Goal: Information Seeking & Learning: Learn about a topic

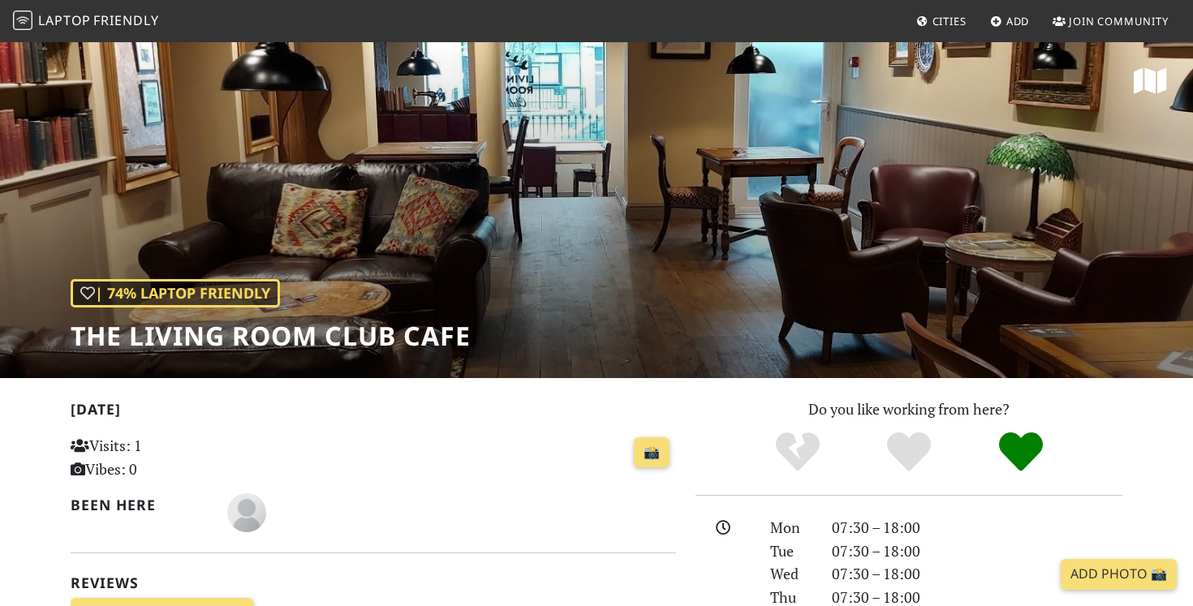
click at [942, 22] on span "Cities" at bounding box center [949, 21] width 34 height 15
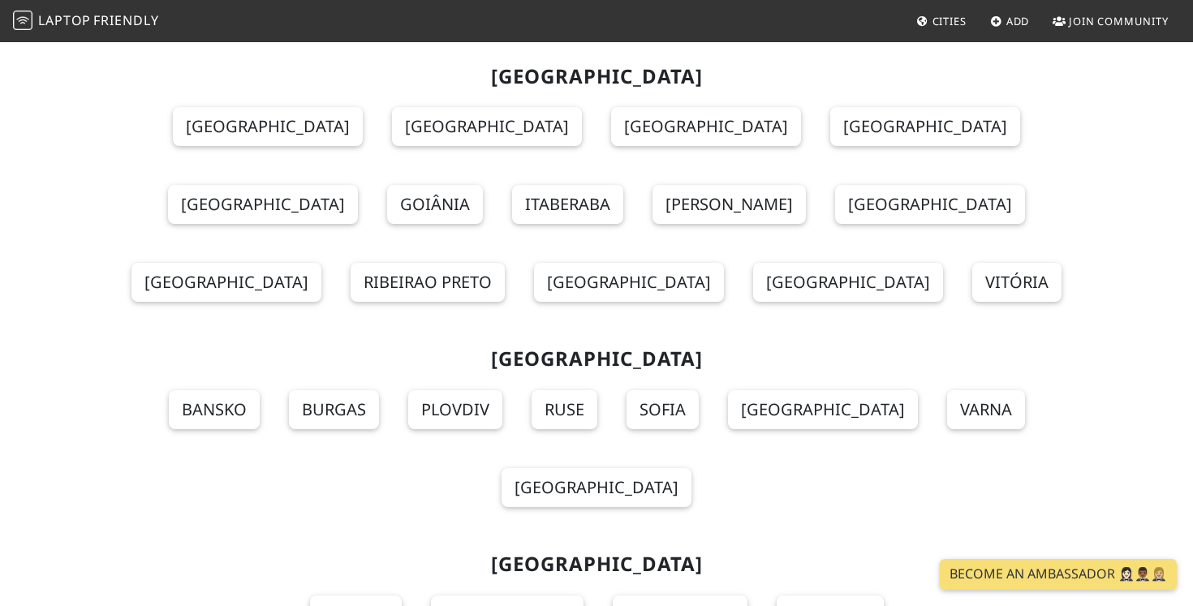
scroll to position [2081, 0]
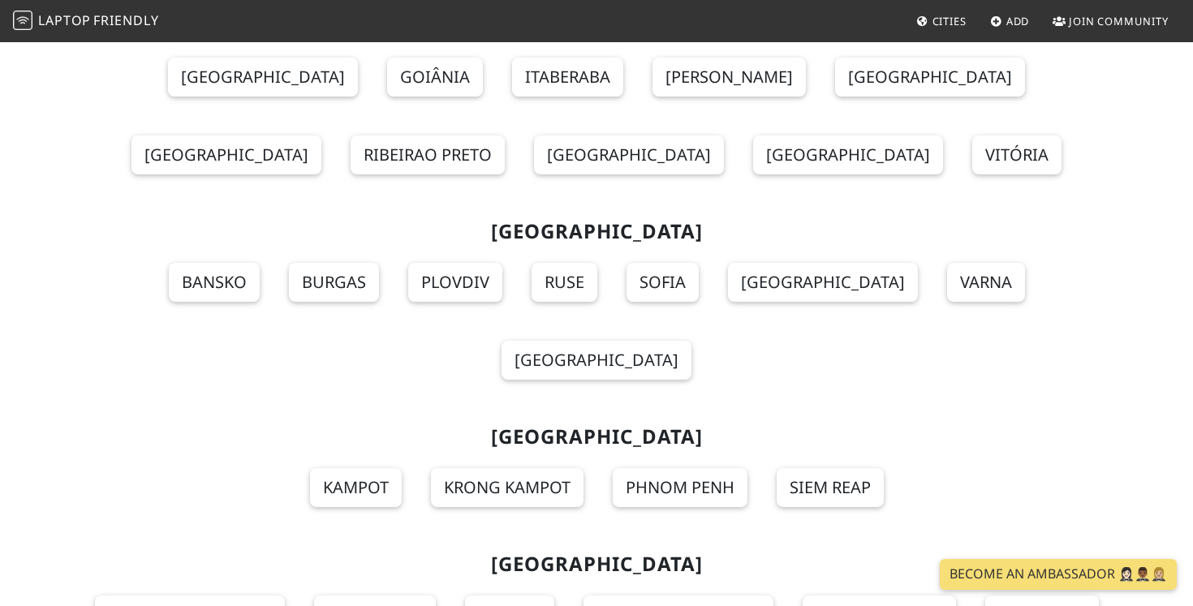
scroll to position [17822, 0]
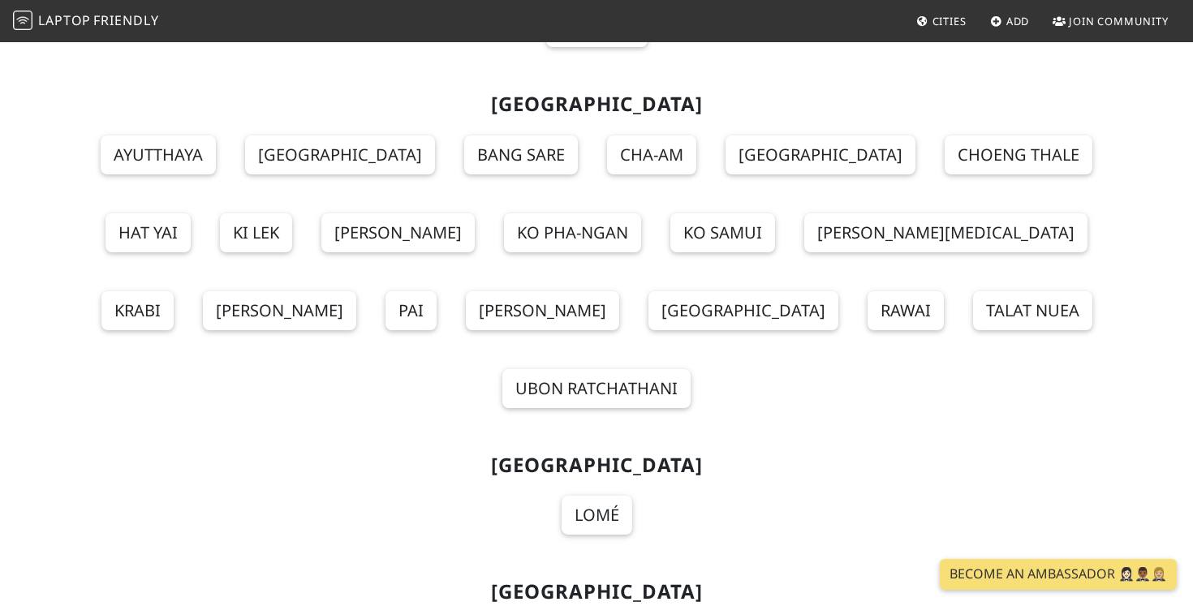
scroll to position [17855, 0]
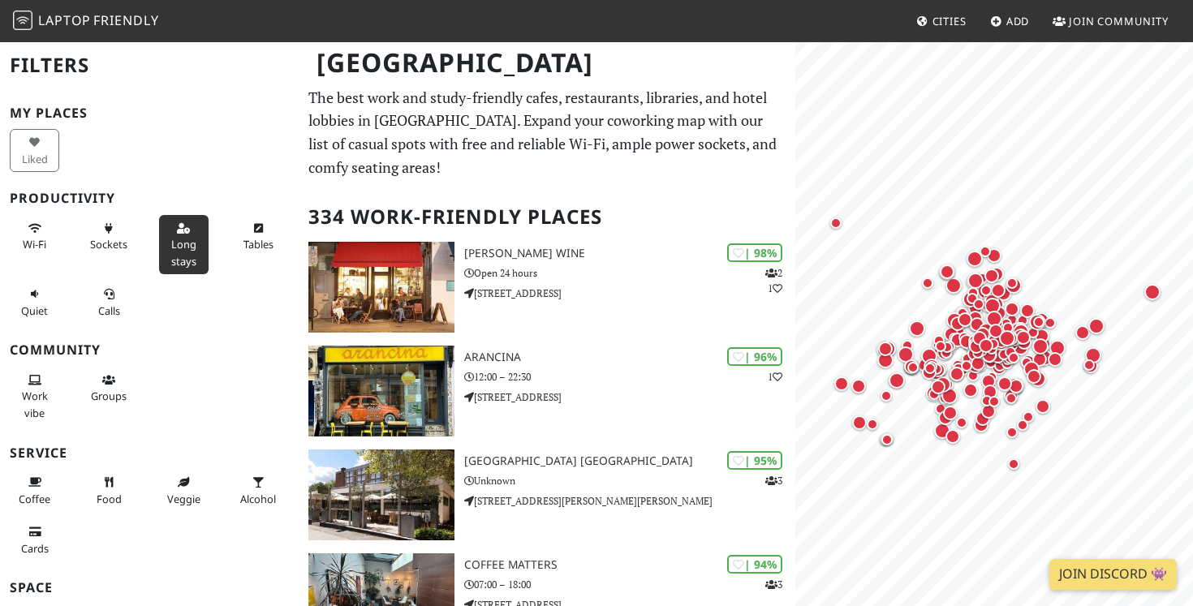
click at [186, 254] on span "Long stays" at bounding box center [183, 252] width 25 height 31
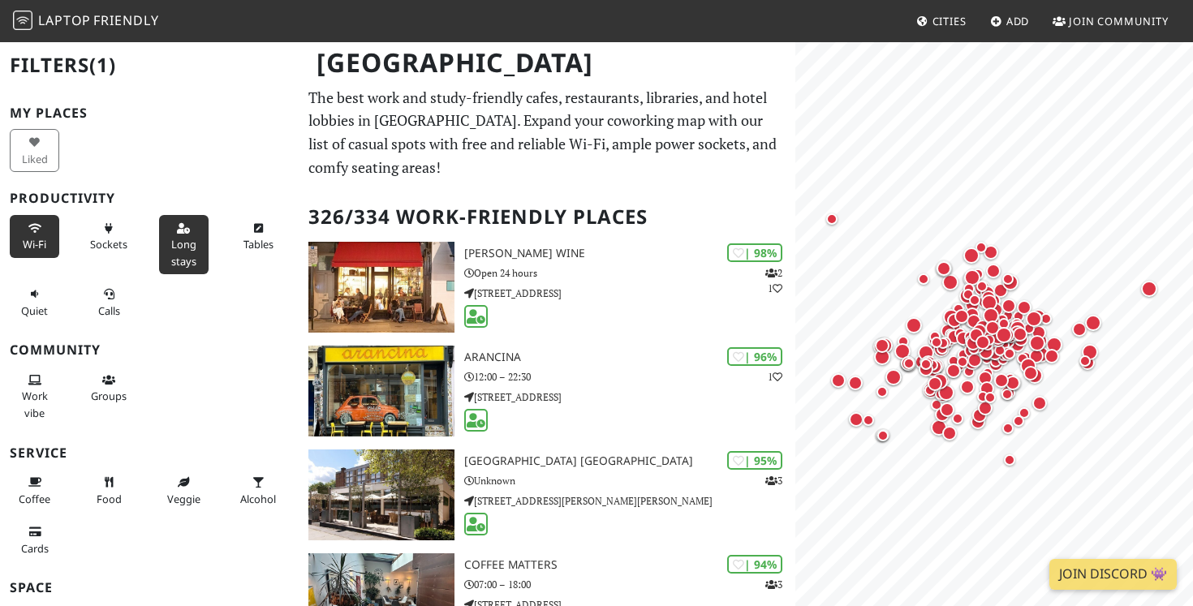
click at [29, 242] on span "Wi-Fi" at bounding box center [35, 244] width 24 height 15
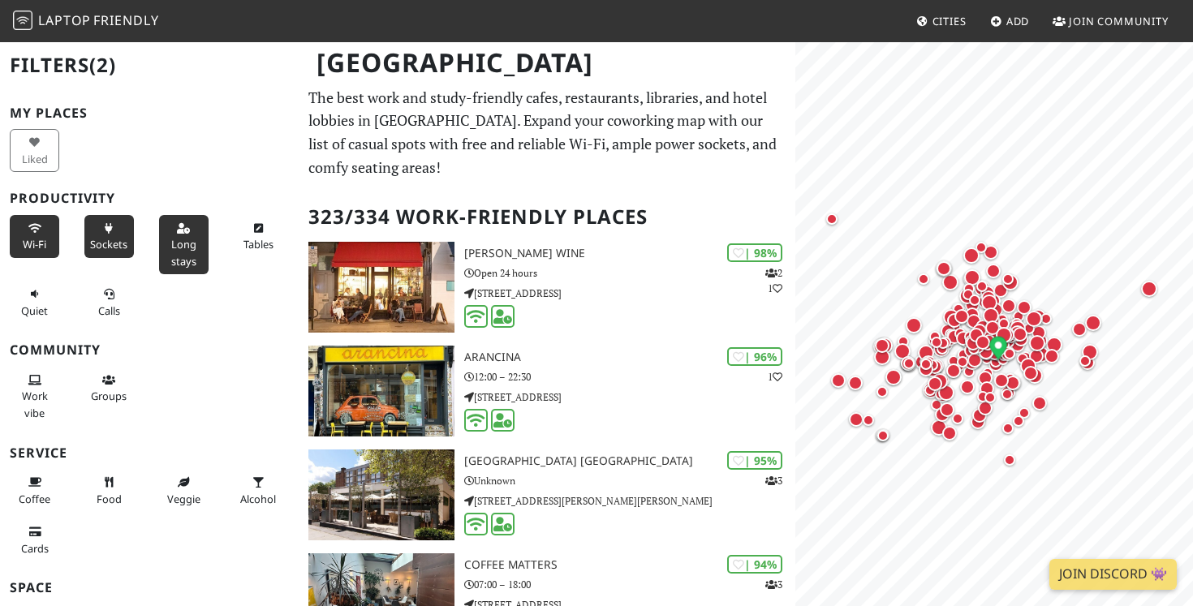
click at [100, 239] on span "Sockets" at bounding box center [108, 244] width 37 height 15
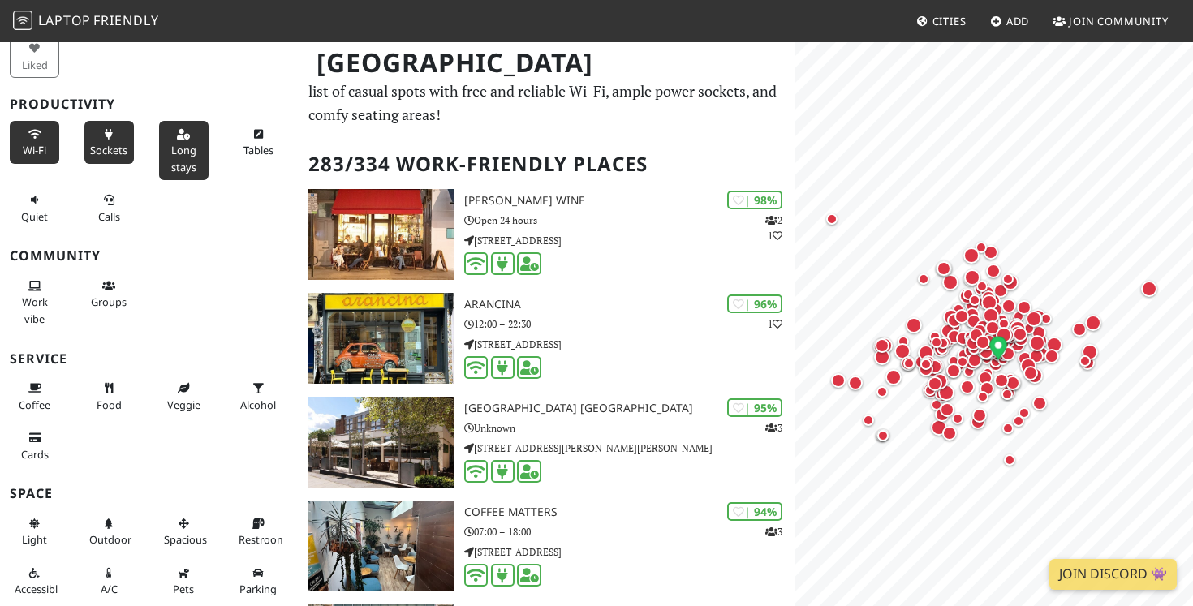
scroll to position [78, 0]
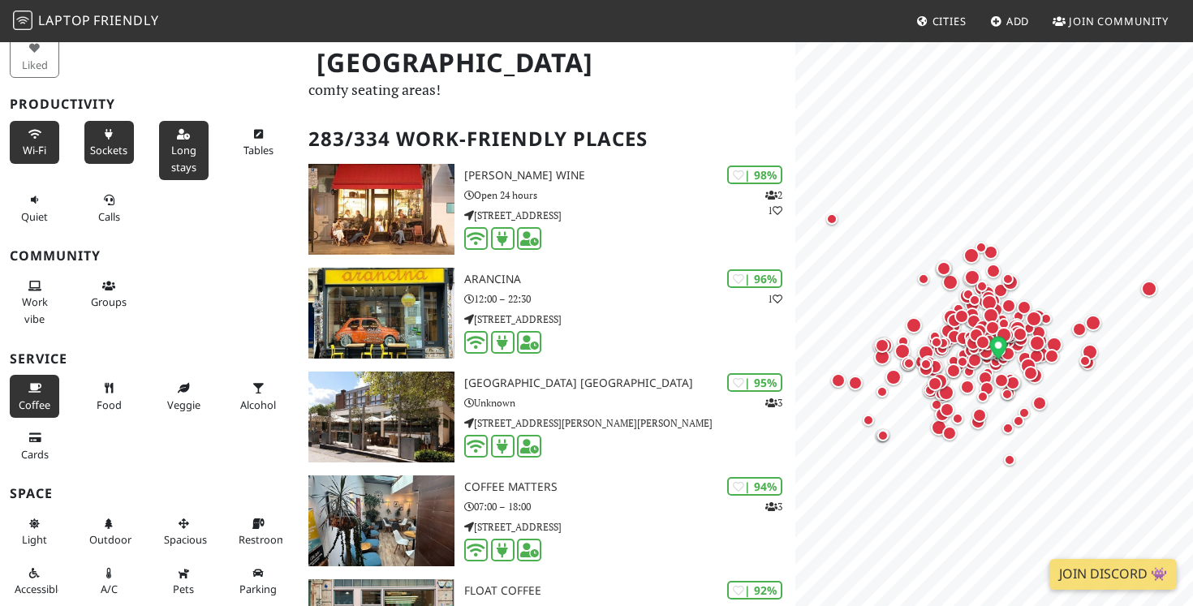
click at [37, 407] on span "Coffee" at bounding box center [35, 405] width 32 height 15
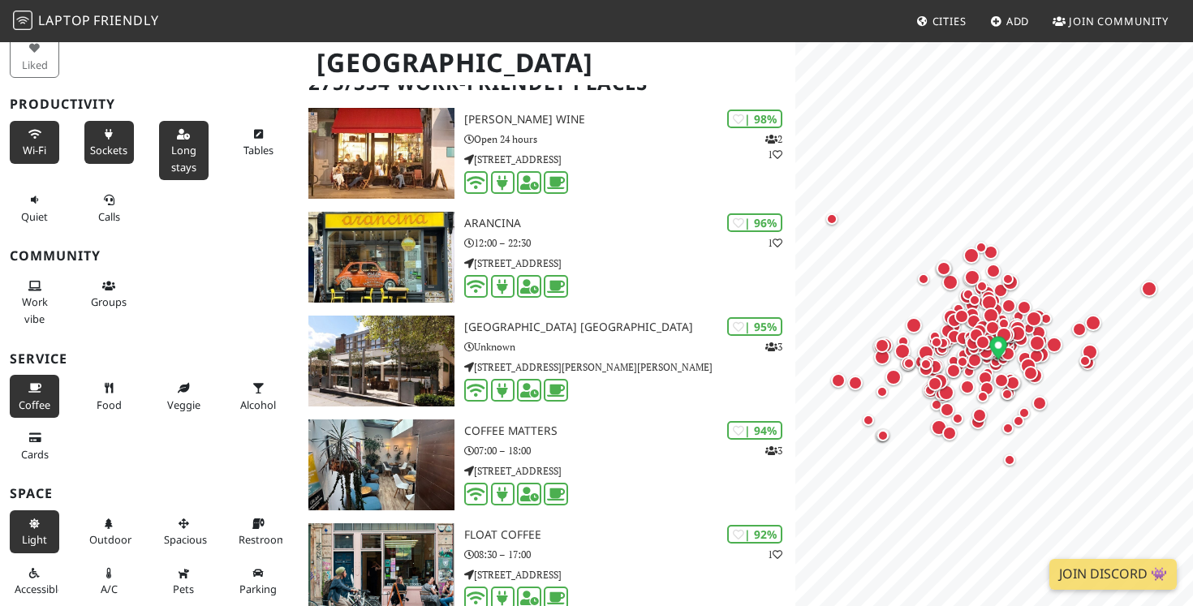
click at [32, 536] on span "Light" at bounding box center [34, 539] width 25 height 15
click at [32, 534] on span "Light" at bounding box center [34, 539] width 25 height 15
click at [181, 527] on icon at bounding box center [183, 524] width 13 height 11
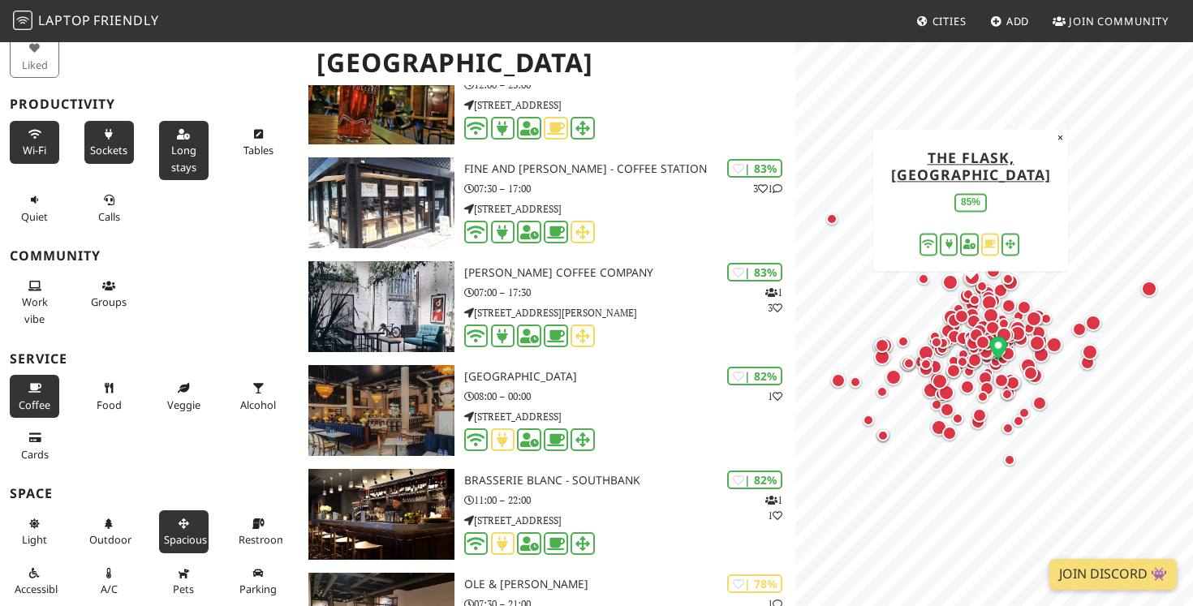
scroll to position [2193, 0]
